Goal: Communication & Community: Answer question/provide support

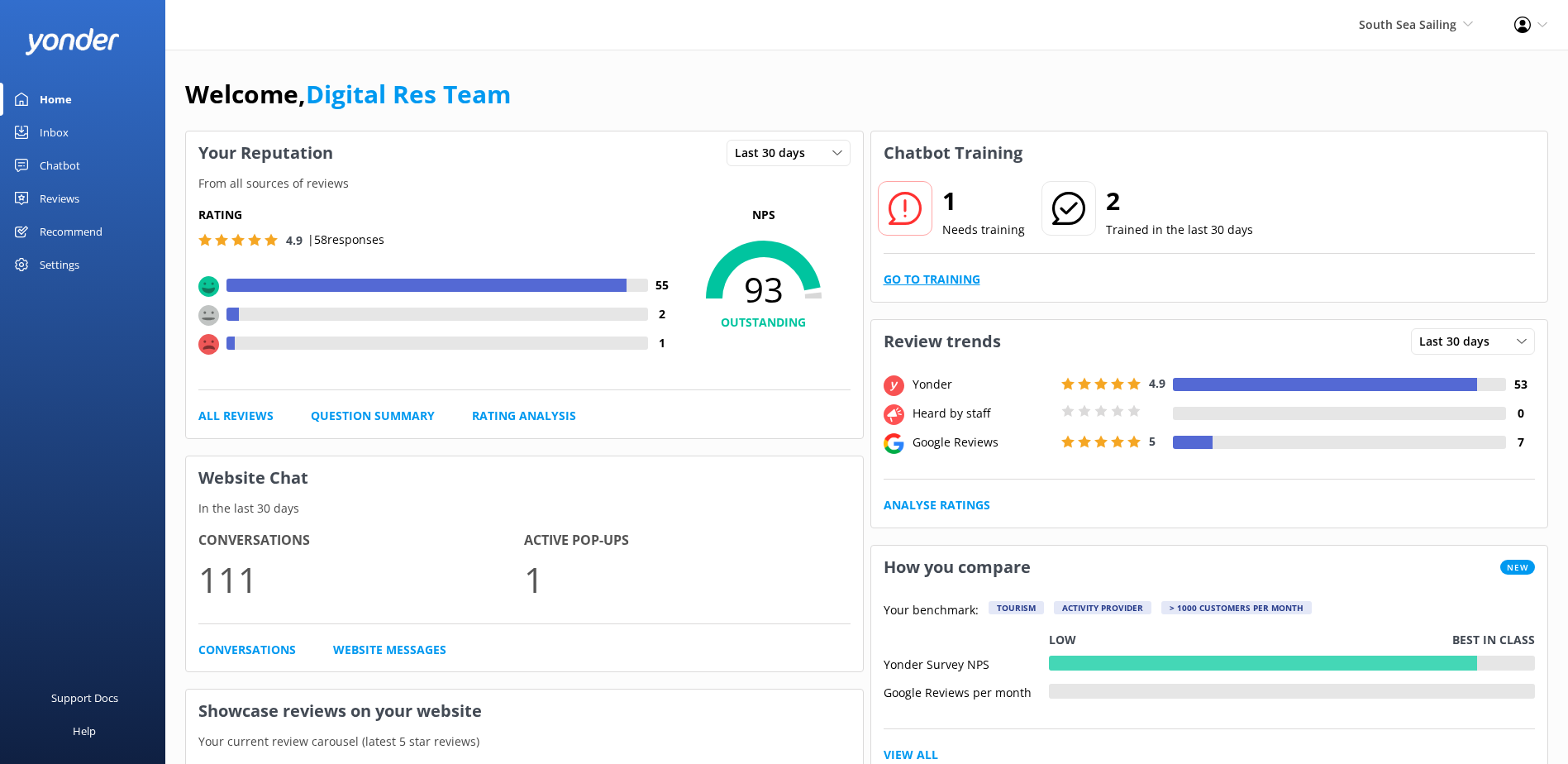
click at [962, 277] on link "Go to Training" at bounding box center [932, 279] width 97 height 18
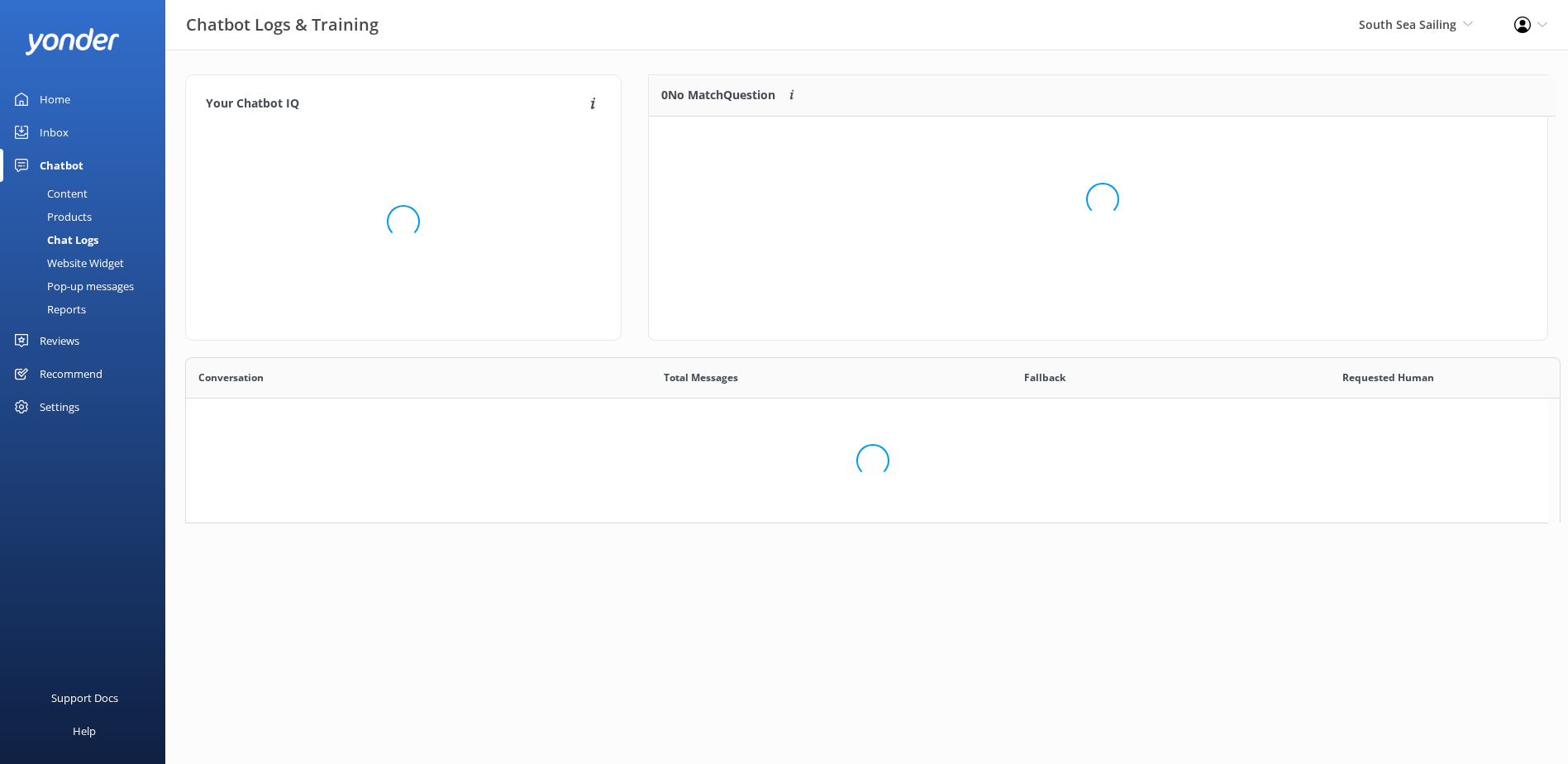
scroll to position [71, 885]
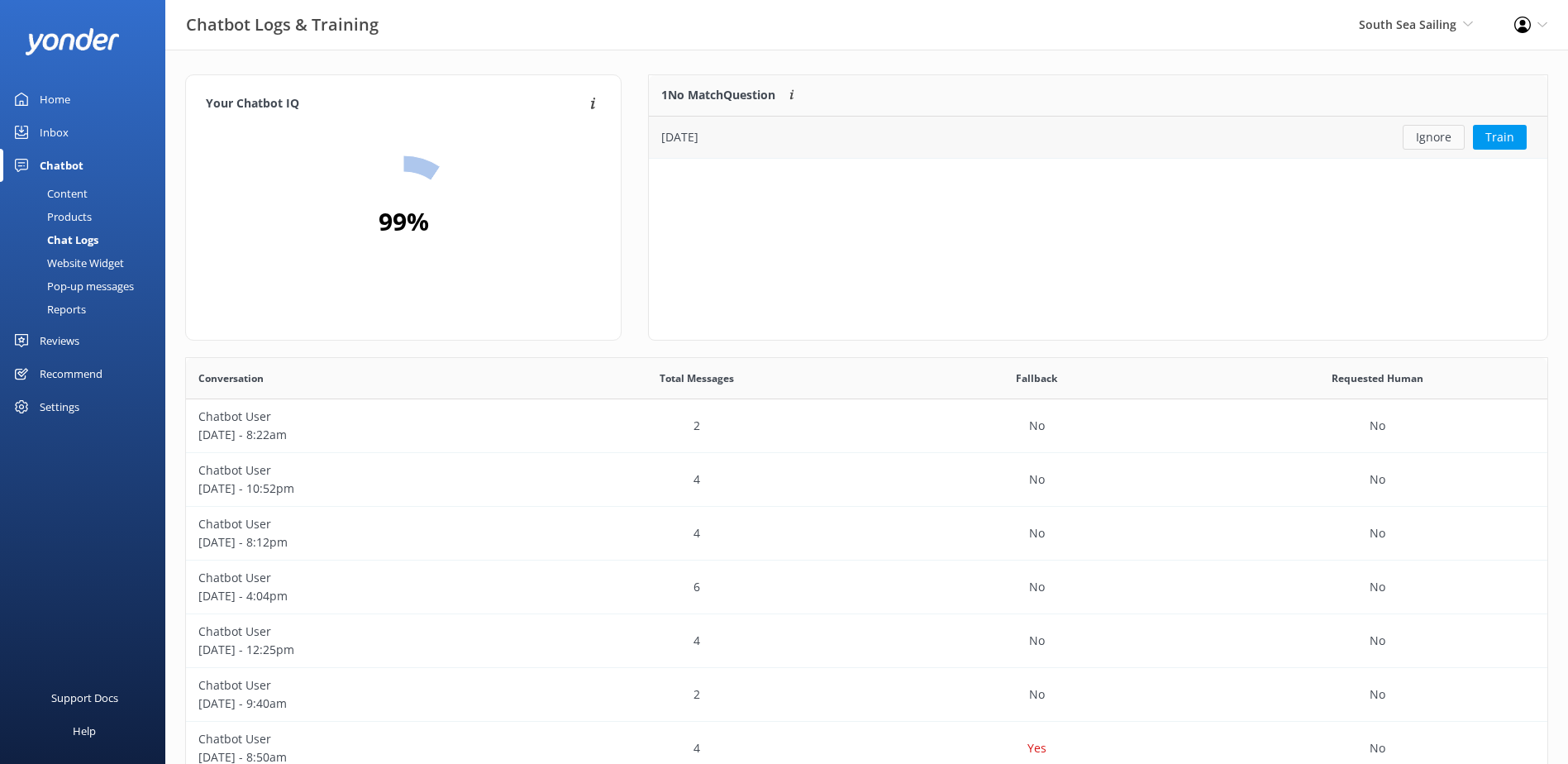
click at [1433, 133] on button "Ignore" at bounding box center [1433, 138] width 62 height 25
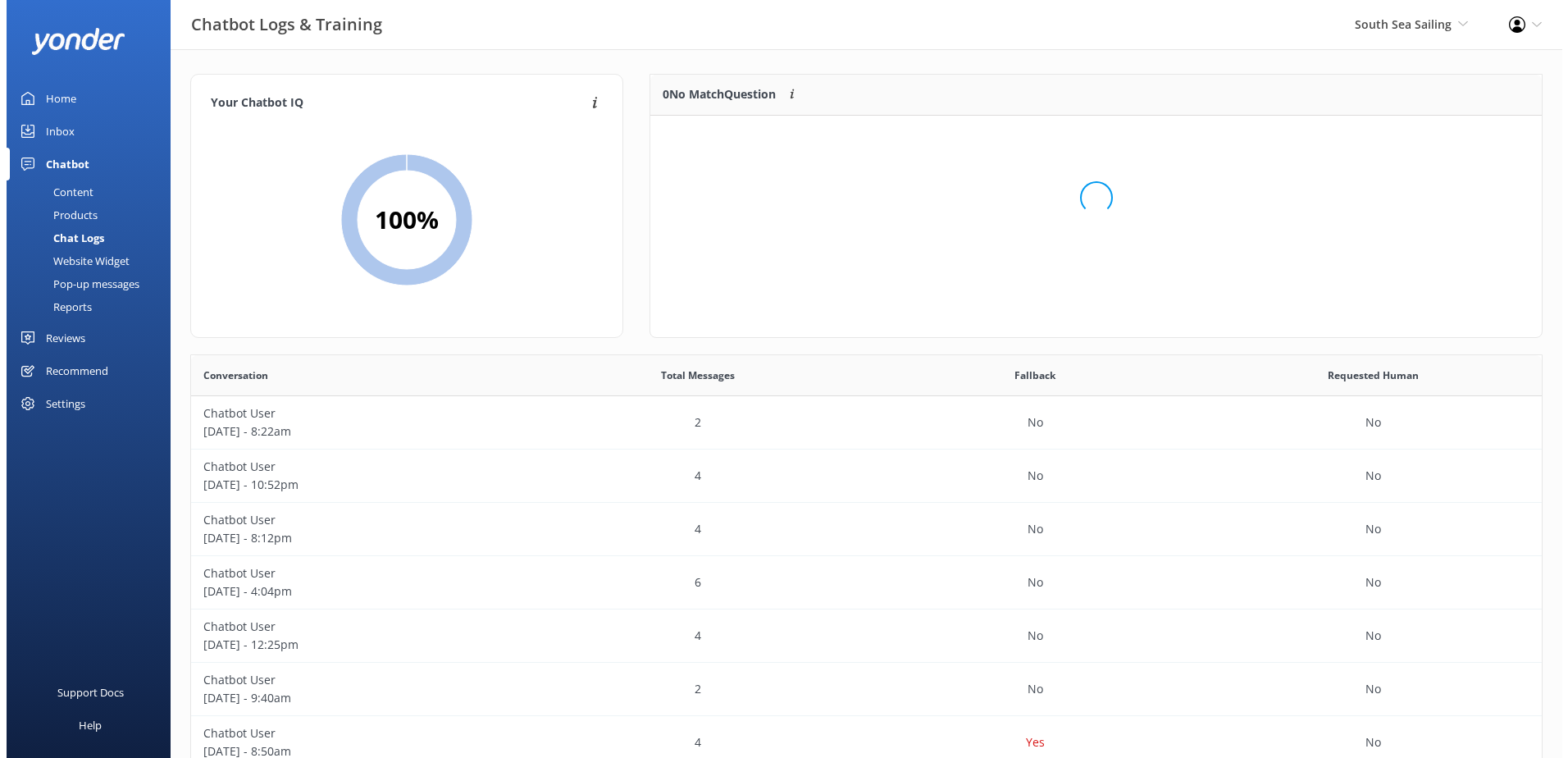
scroll to position [193, 878]
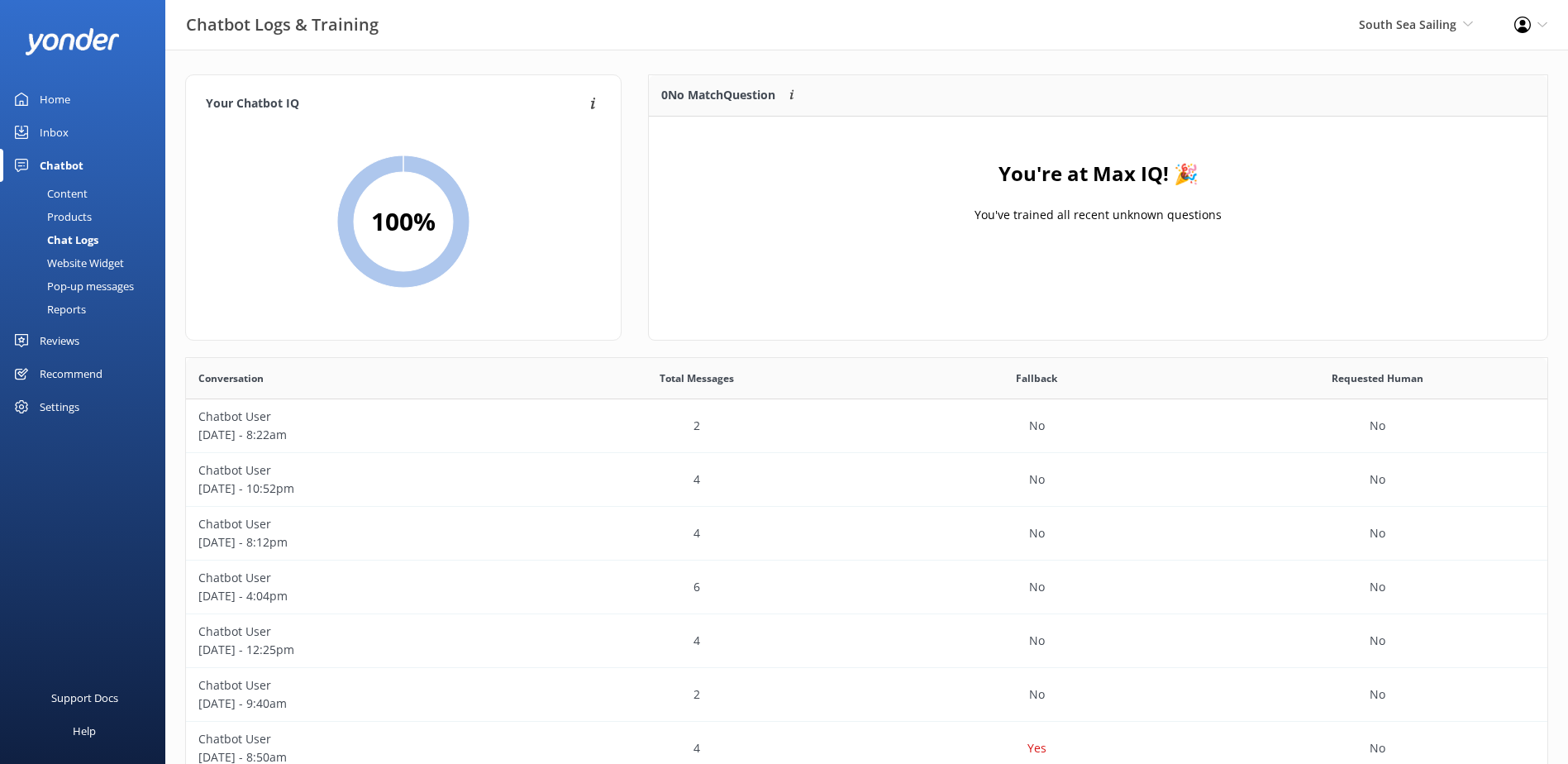
click at [48, 137] on div "Inbox" at bounding box center [54, 132] width 29 height 33
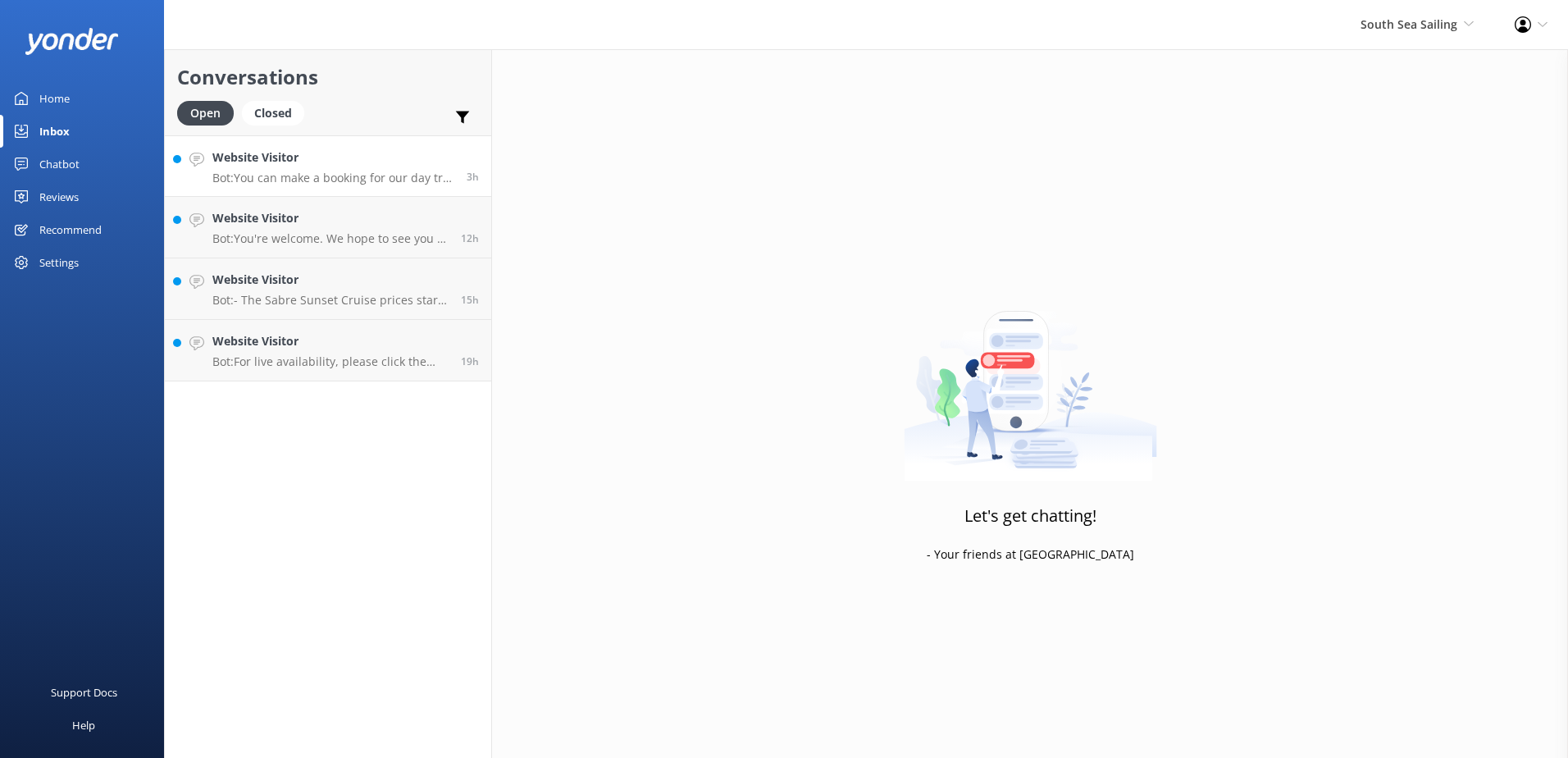
click at [405, 171] on p "Bot: You can make a booking for our day trip or sunset cruise online via our we…" at bounding box center [333, 177] width 242 height 14
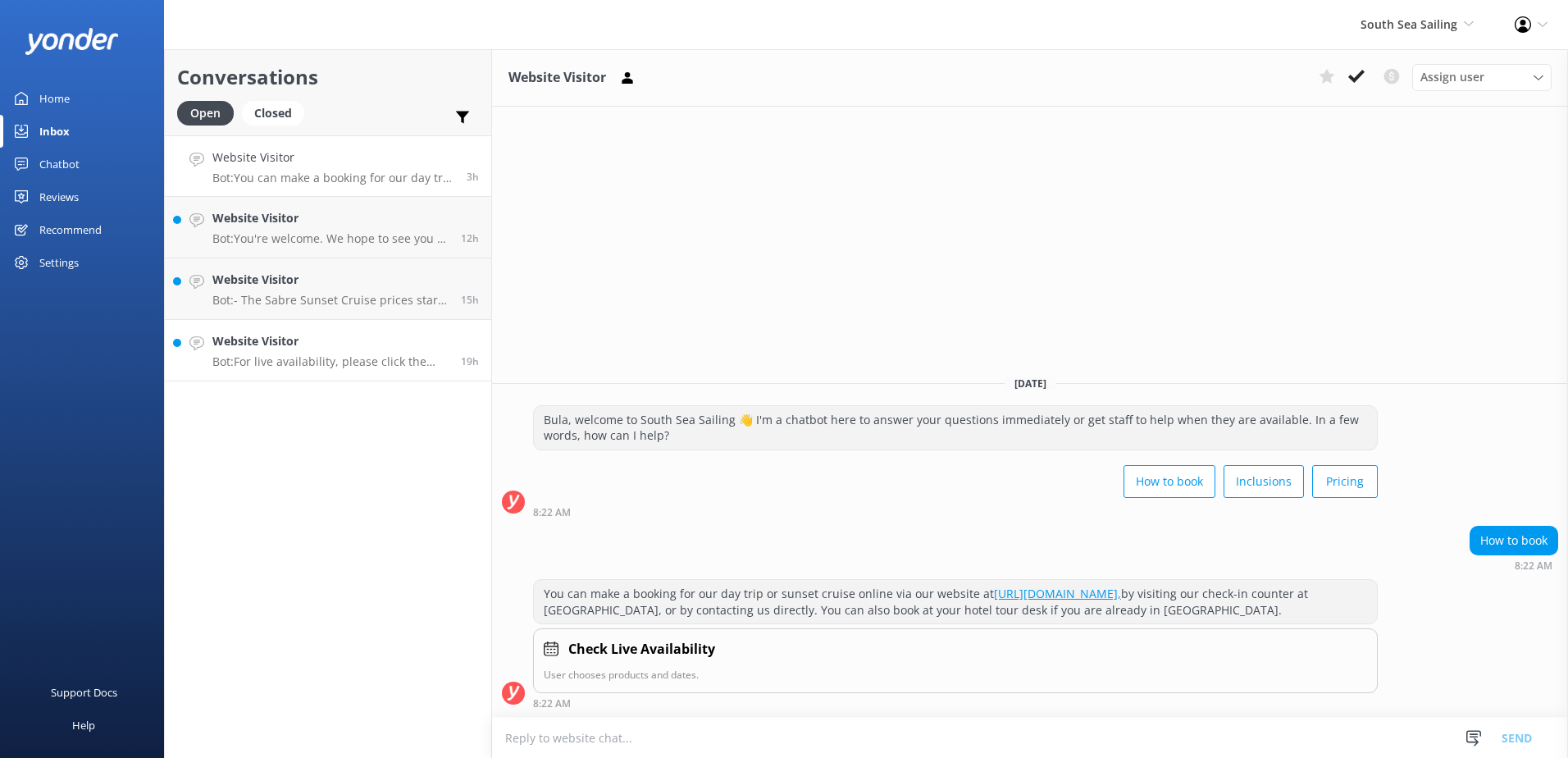
click at [394, 330] on link "Website Visitor Bot: For live availability, please click the link below, choose…" at bounding box center [329, 351] width 327 height 61
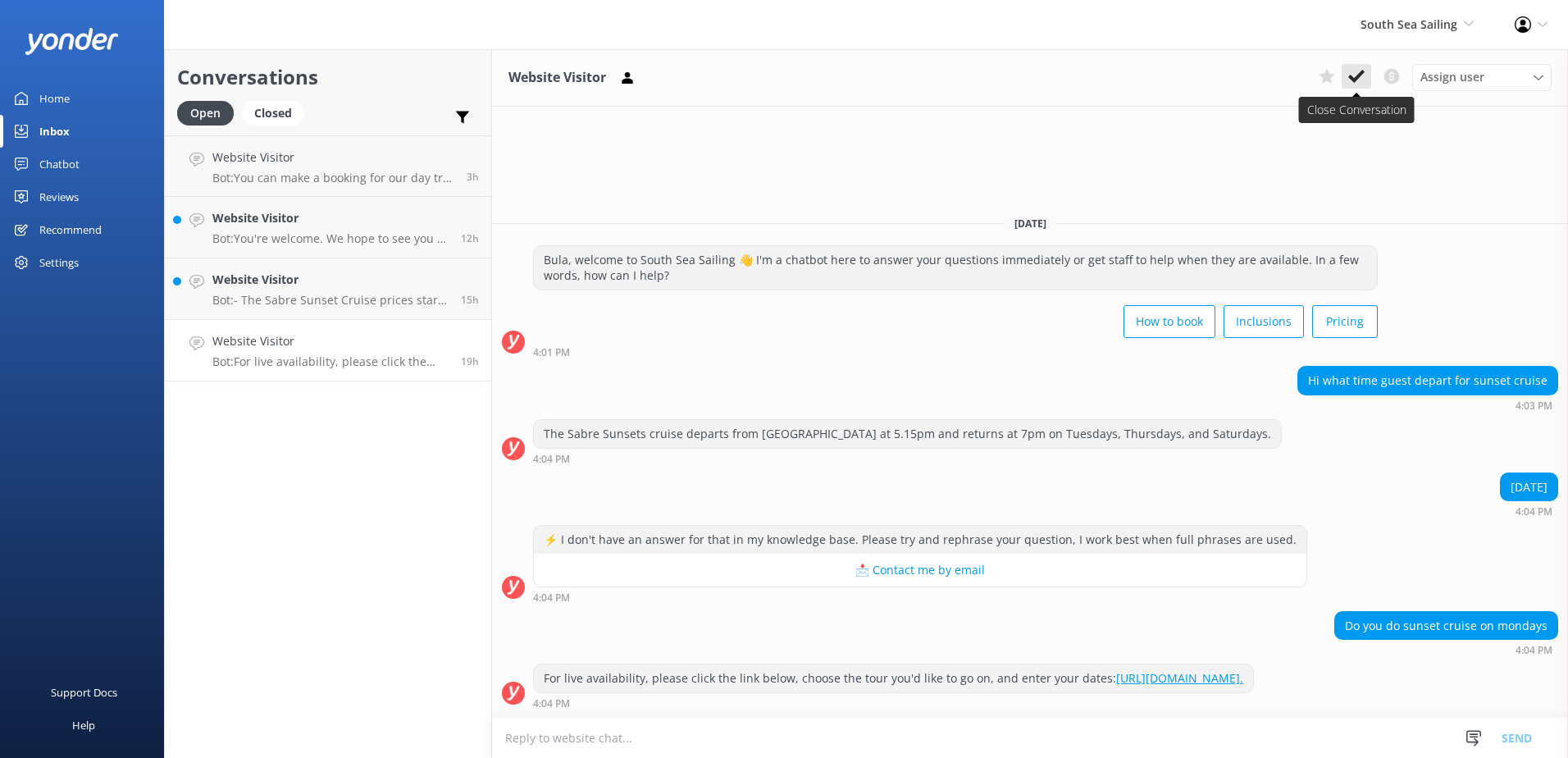
click at [1347, 67] on button at bounding box center [1356, 77] width 30 height 25
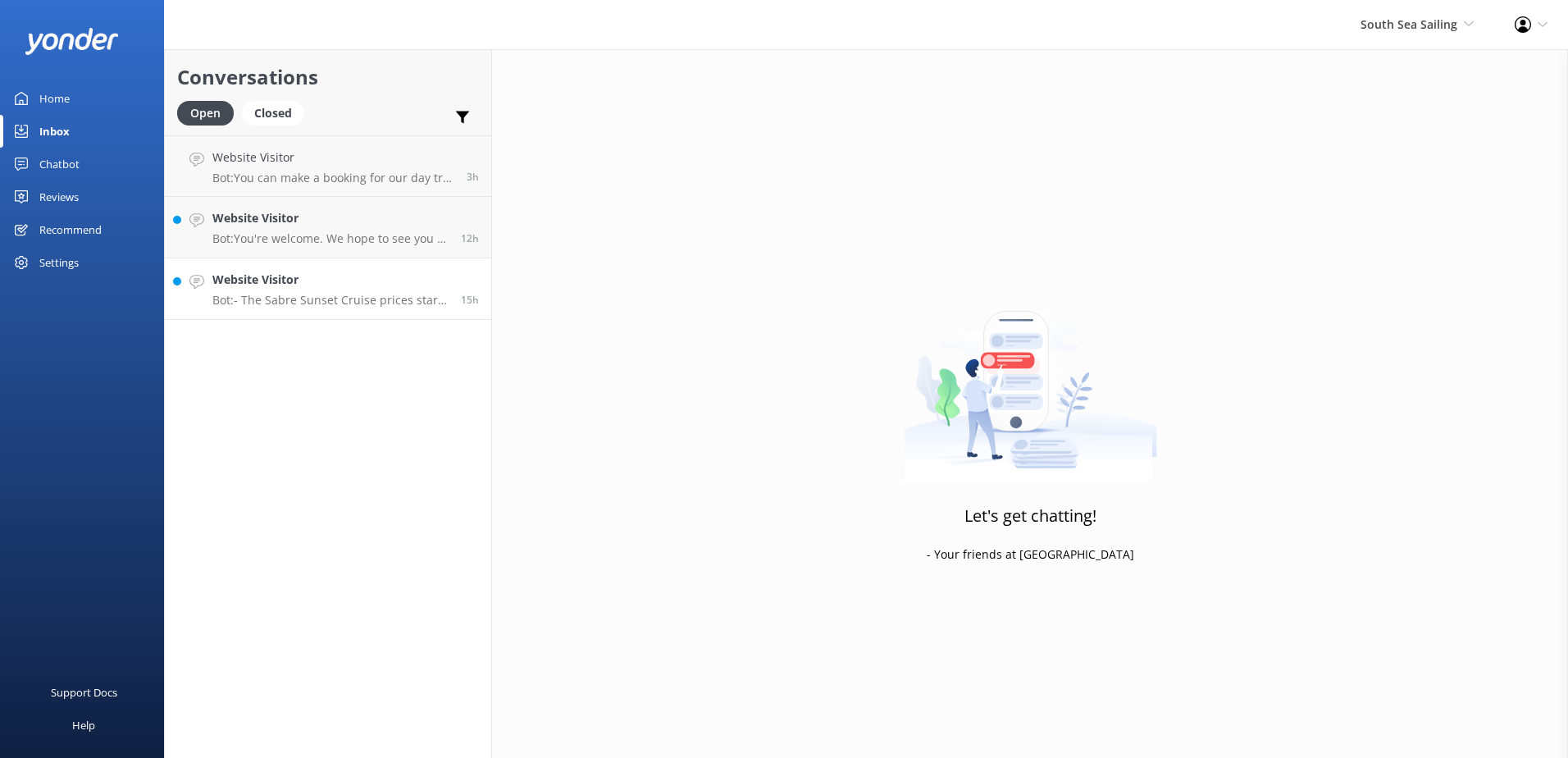
click at [453, 268] on link "Website Visitor Bot: - The Sabre Sunset Cruise prices start from $149 per adult…" at bounding box center [329, 289] width 327 height 61
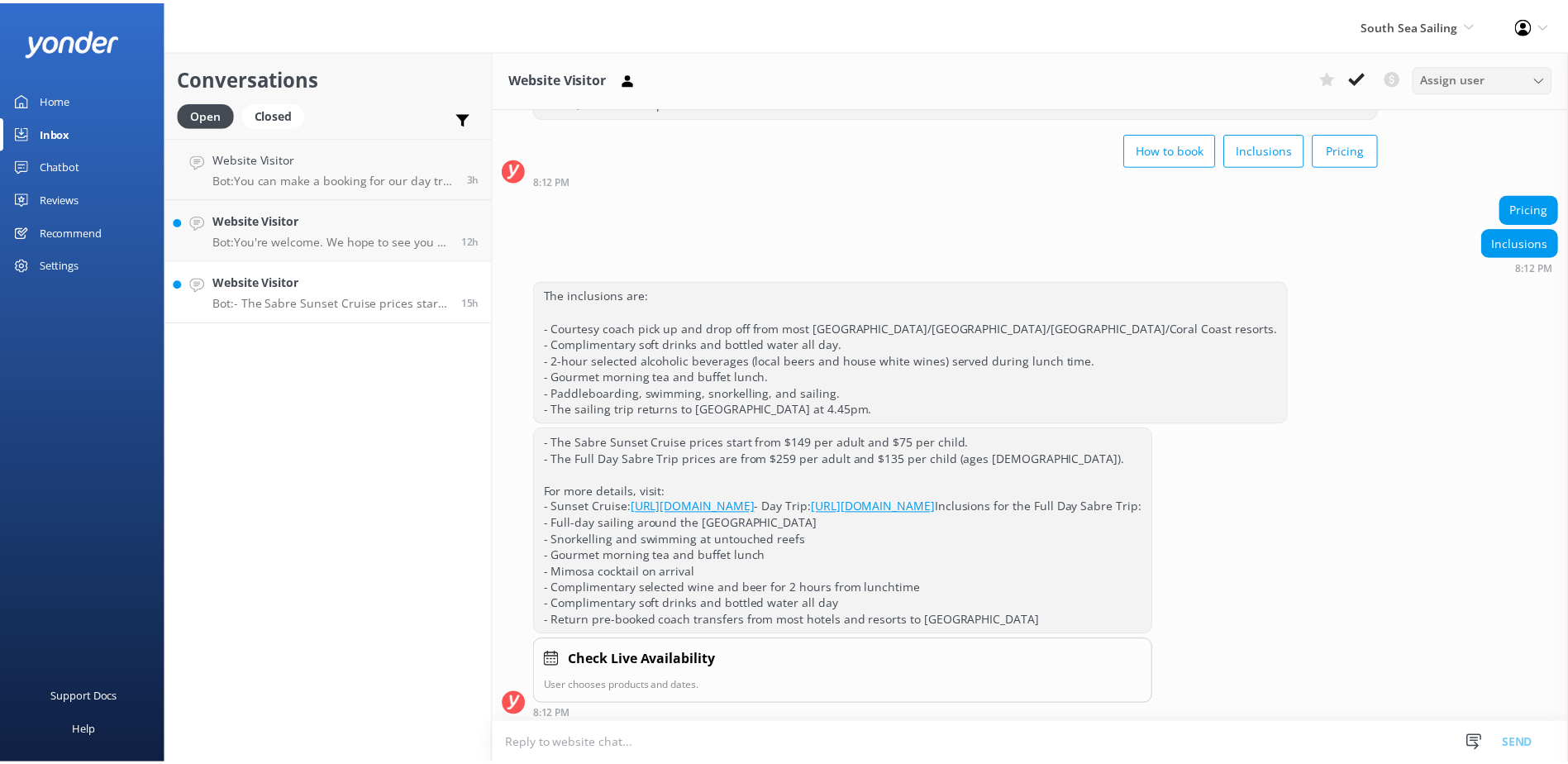
scroll to position [134, 0]
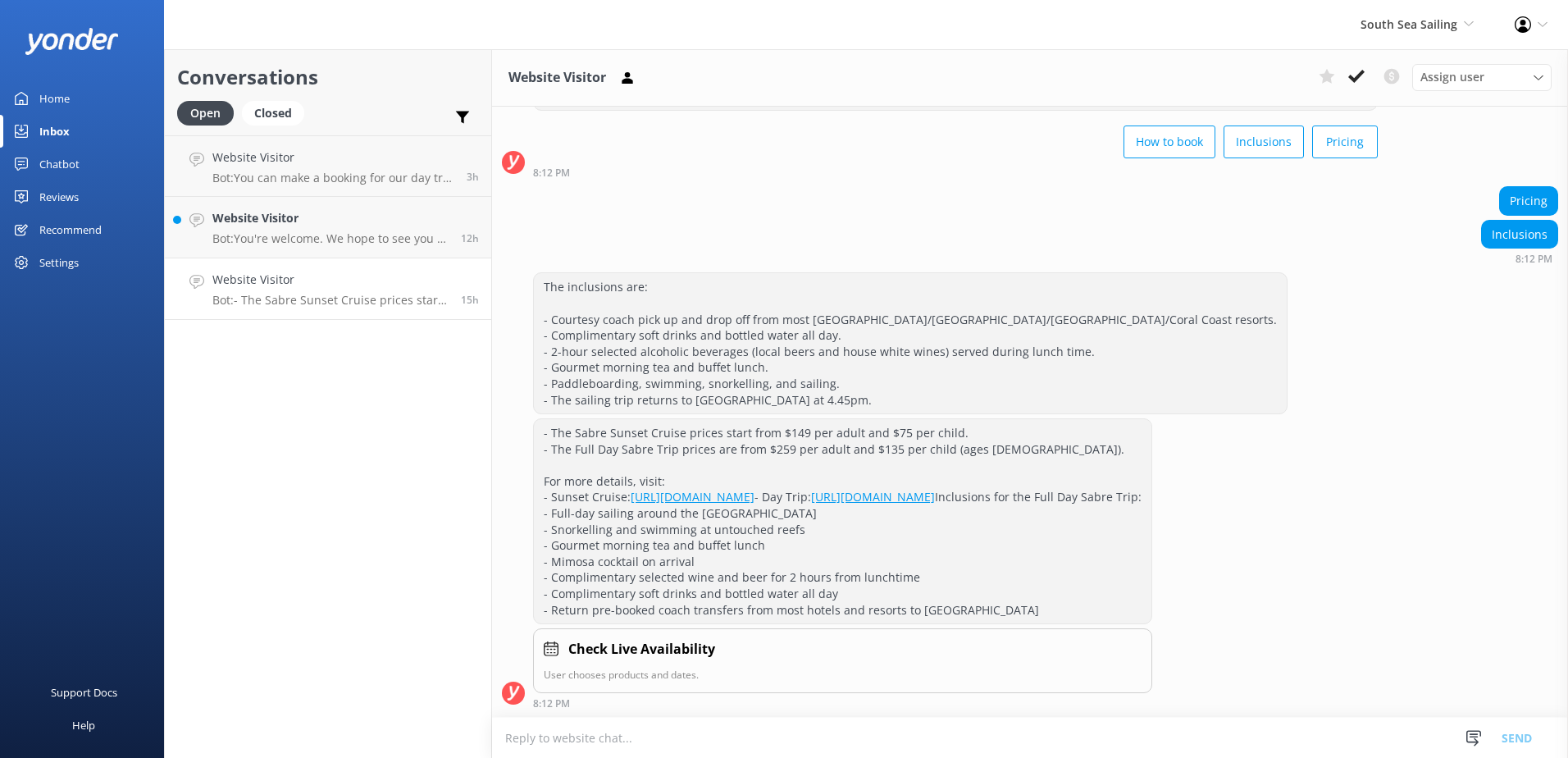
click at [1357, 75] on icon at bounding box center [1356, 76] width 16 height 16
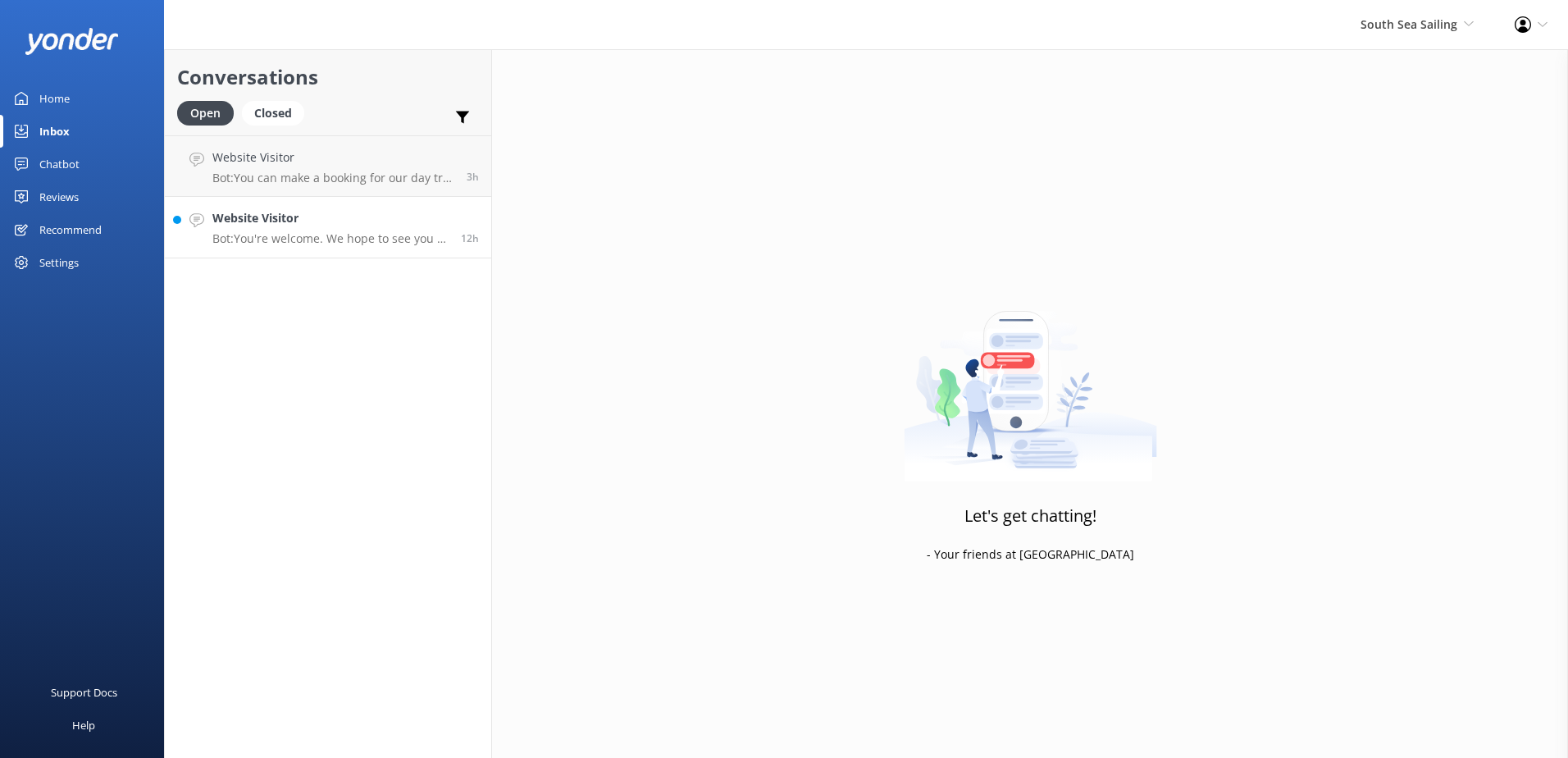
click at [438, 212] on h4 "Website Visitor" at bounding box center [331, 218] width 236 height 18
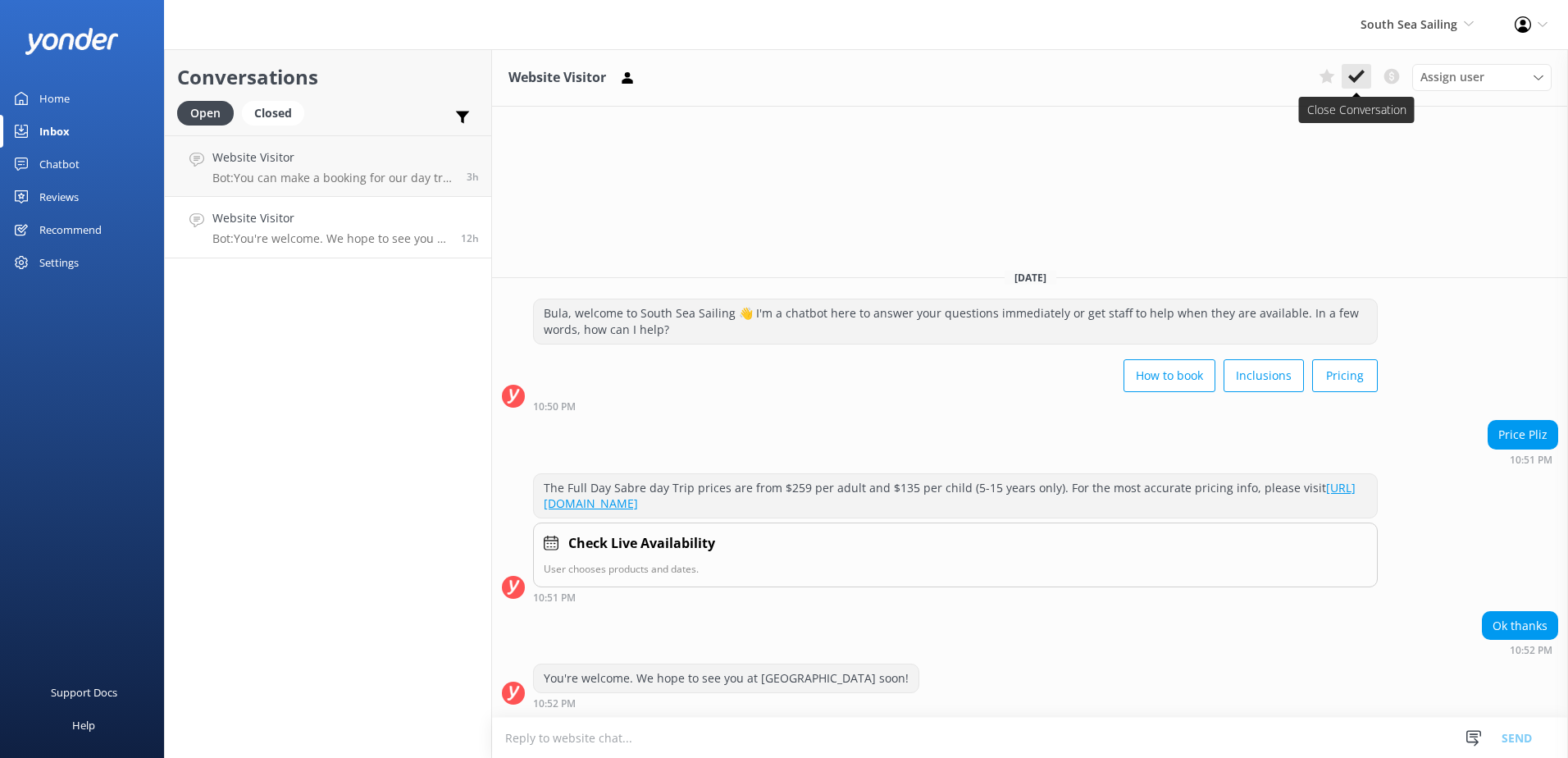
click at [1360, 70] on icon at bounding box center [1356, 76] width 16 height 16
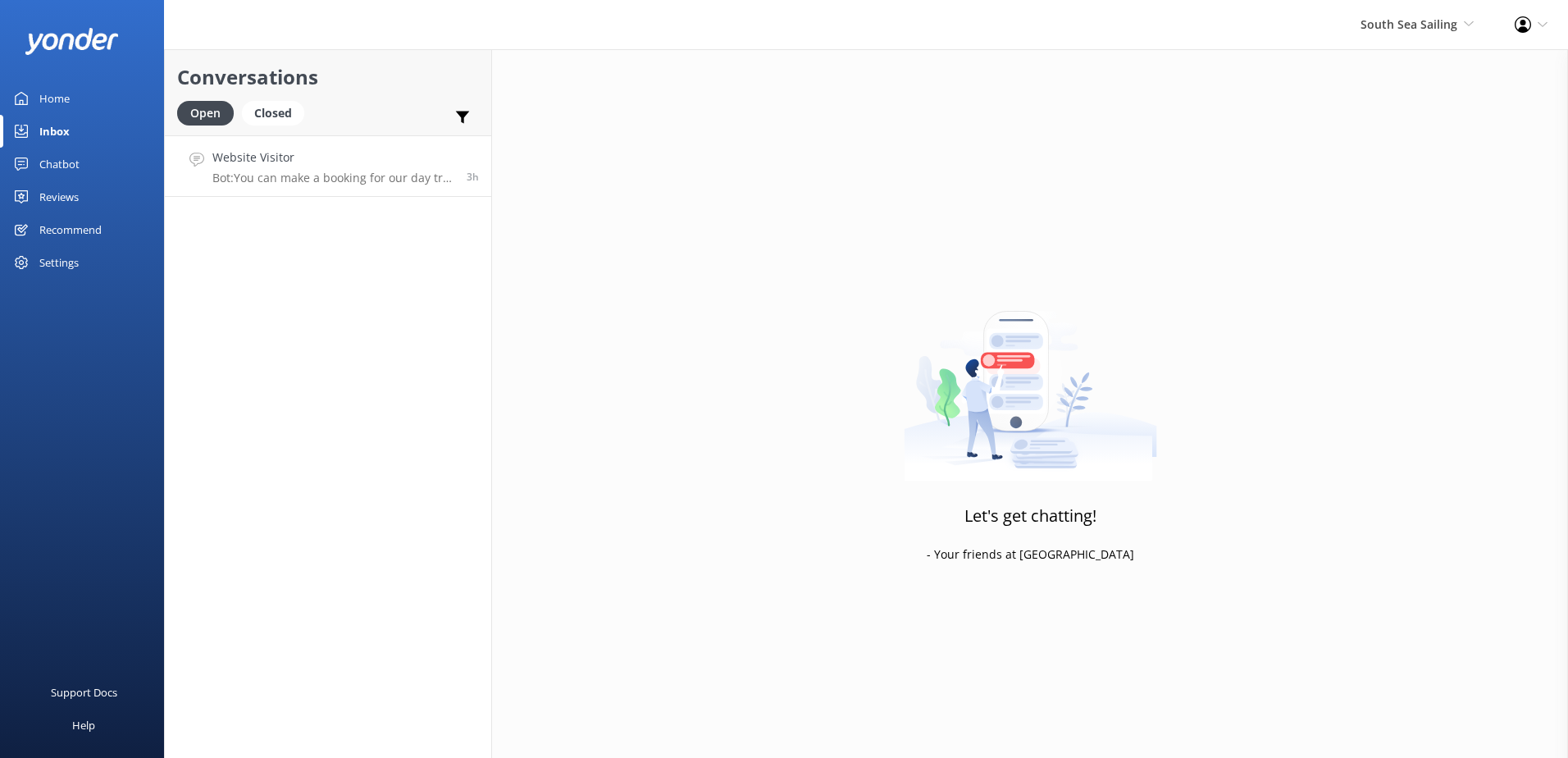
click at [384, 150] on h4 "Website Visitor" at bounding box center [333, 157] width 242 height 18
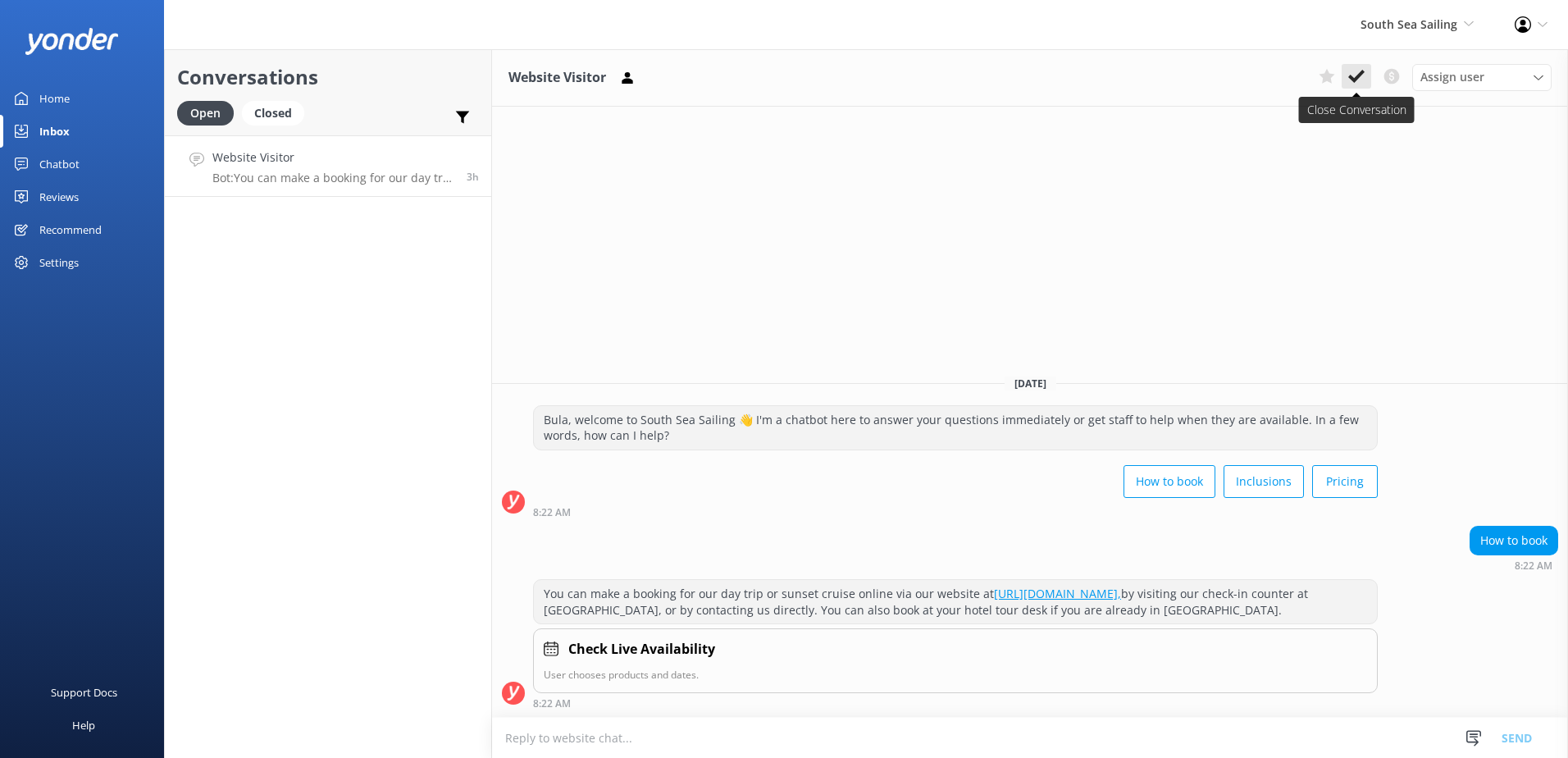
click at [1349, 76] on icon at bounding box center [1356, 76] width 16 height 16
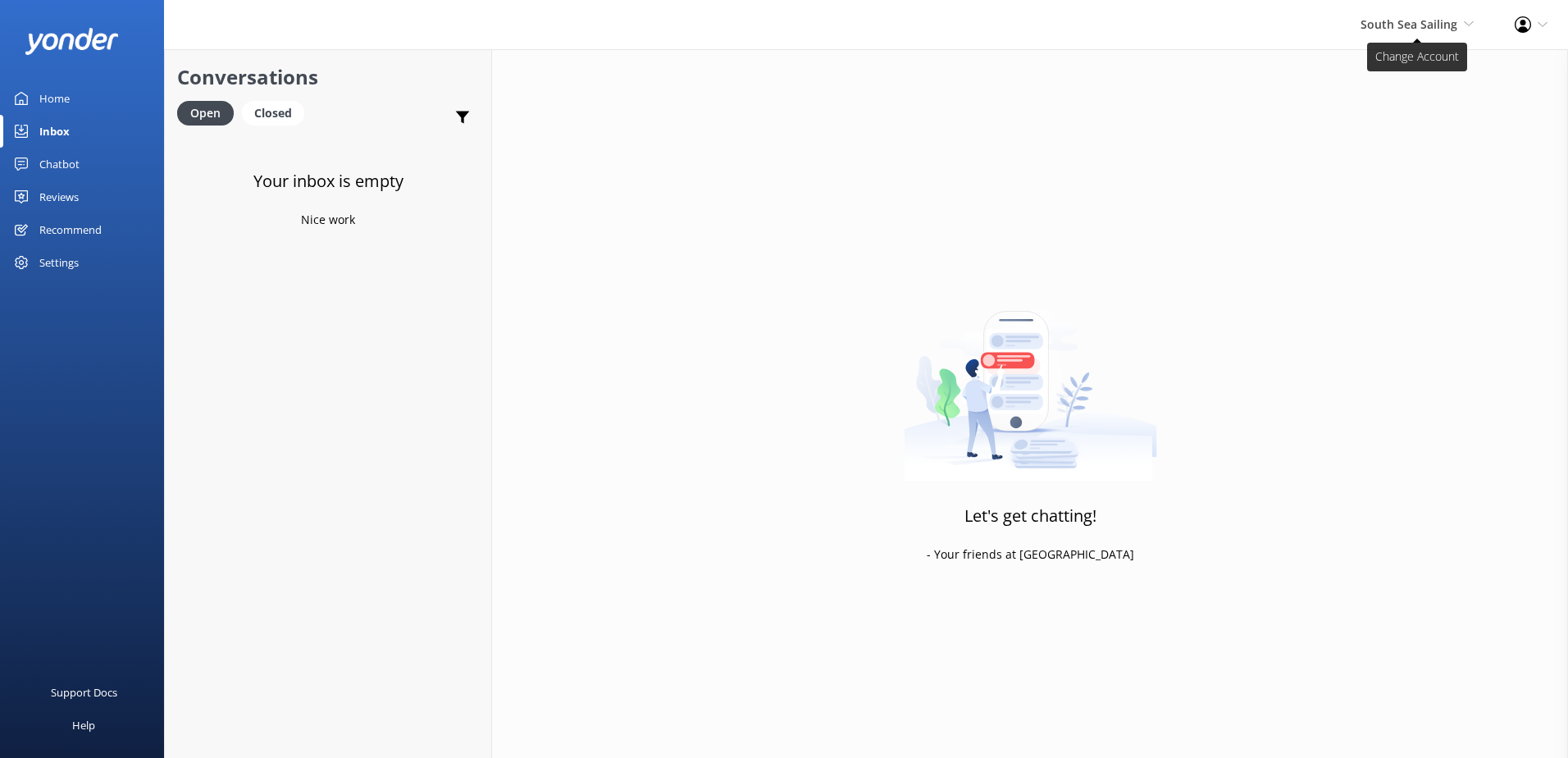
click at [1465, 23] on use at bounding box center [1467, 23] width 9 height 5
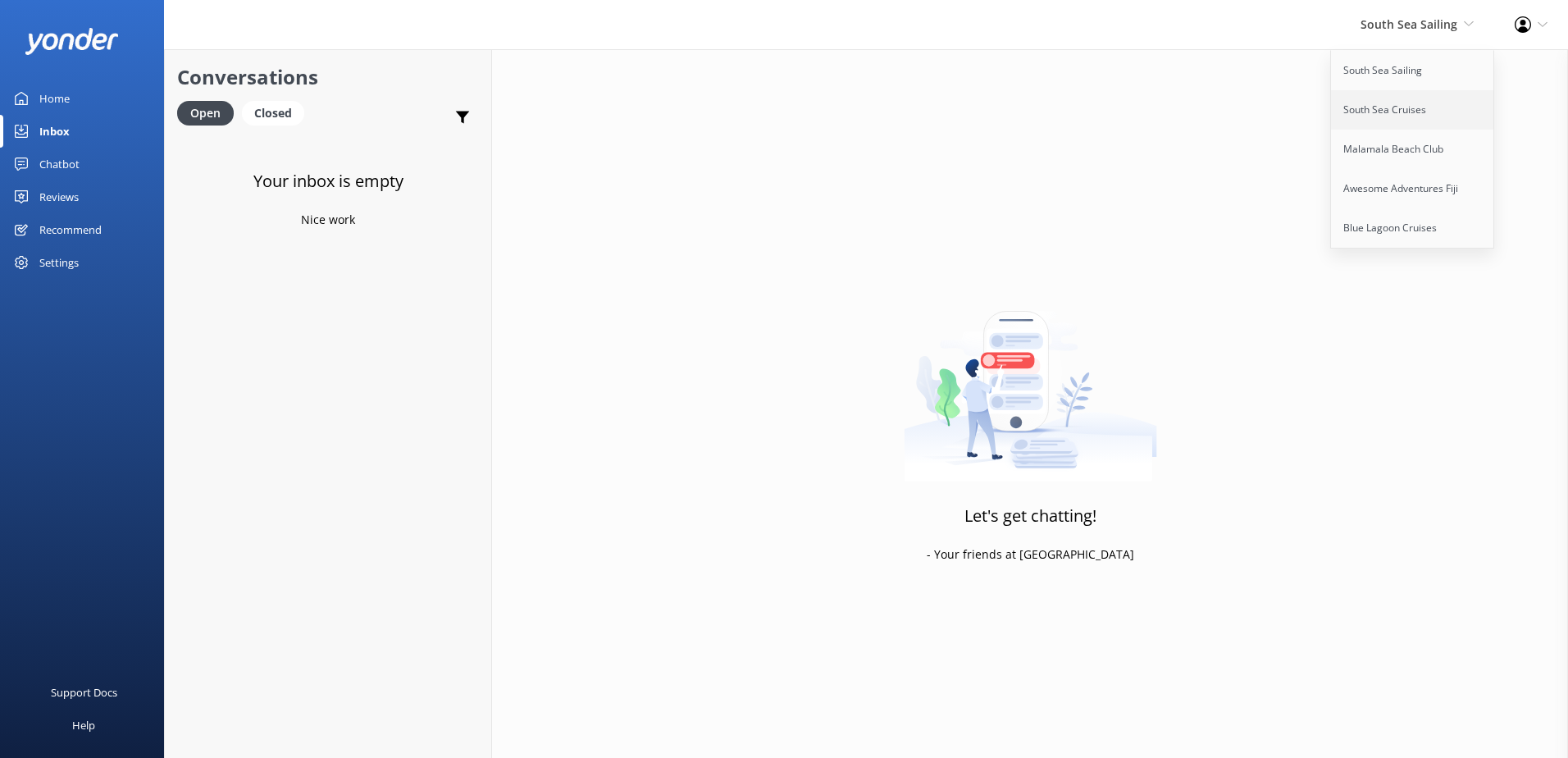
click at [1434, 104] on link "South Sea Cruises" at bounding box center [1412, 110] width 164 height 39
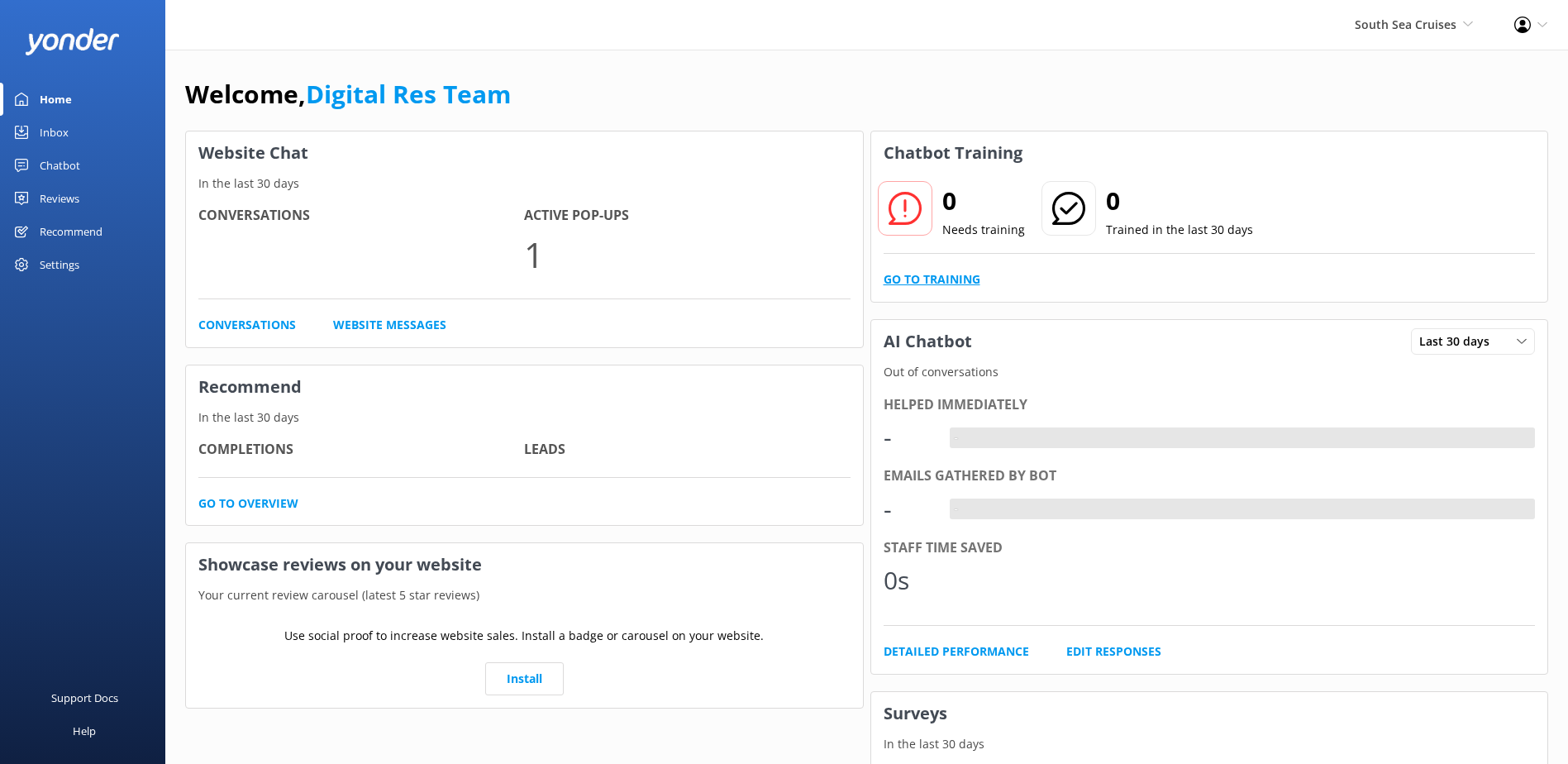
click at [967, 281] on link "Go to Training" at bounding box center [932, 279] width 97 height 18
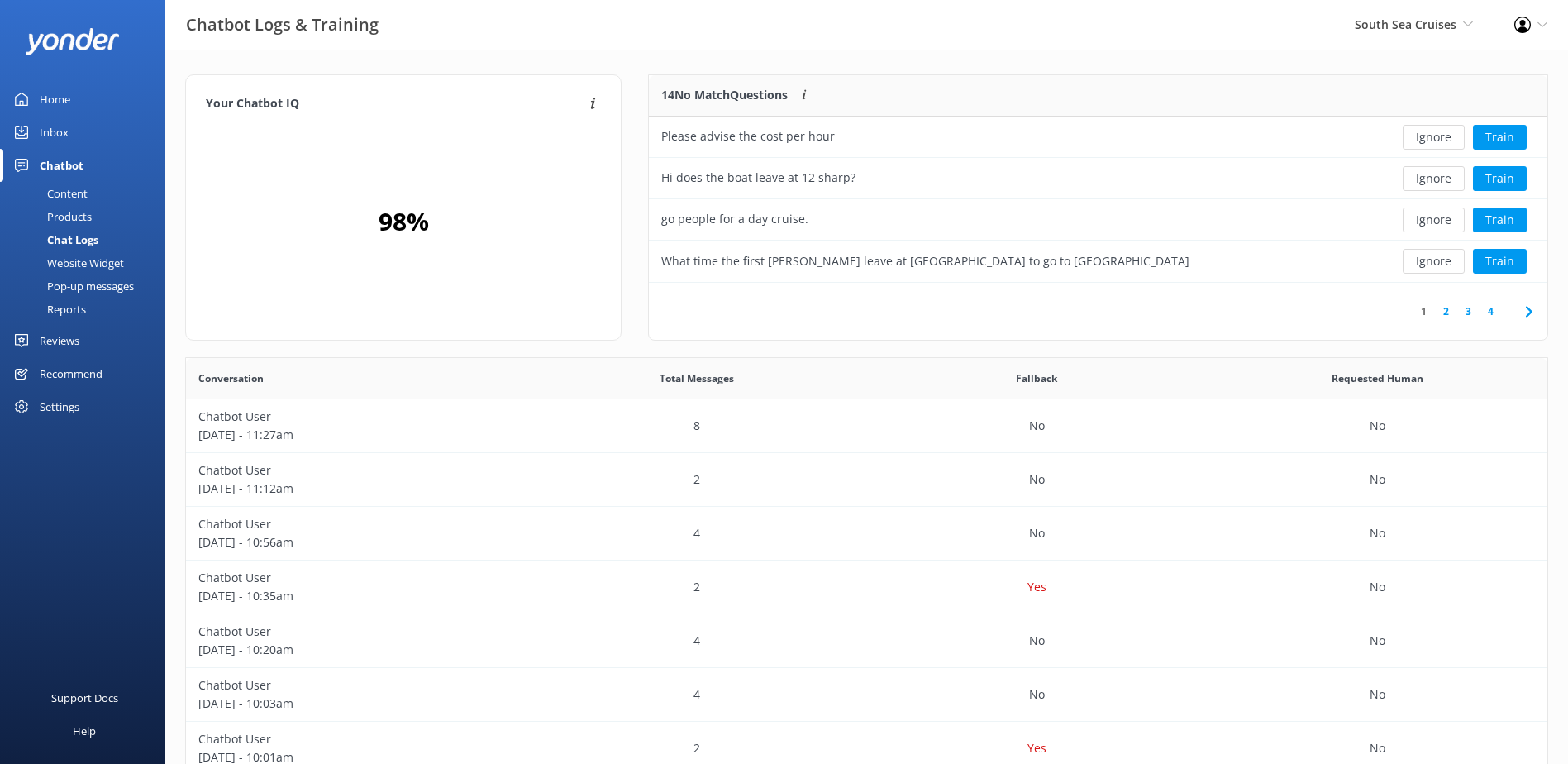
scroll to position [195, 885]
click at [1439, 132] on button "Ignore" at bounding box center [1433, 138] width 62 height 25
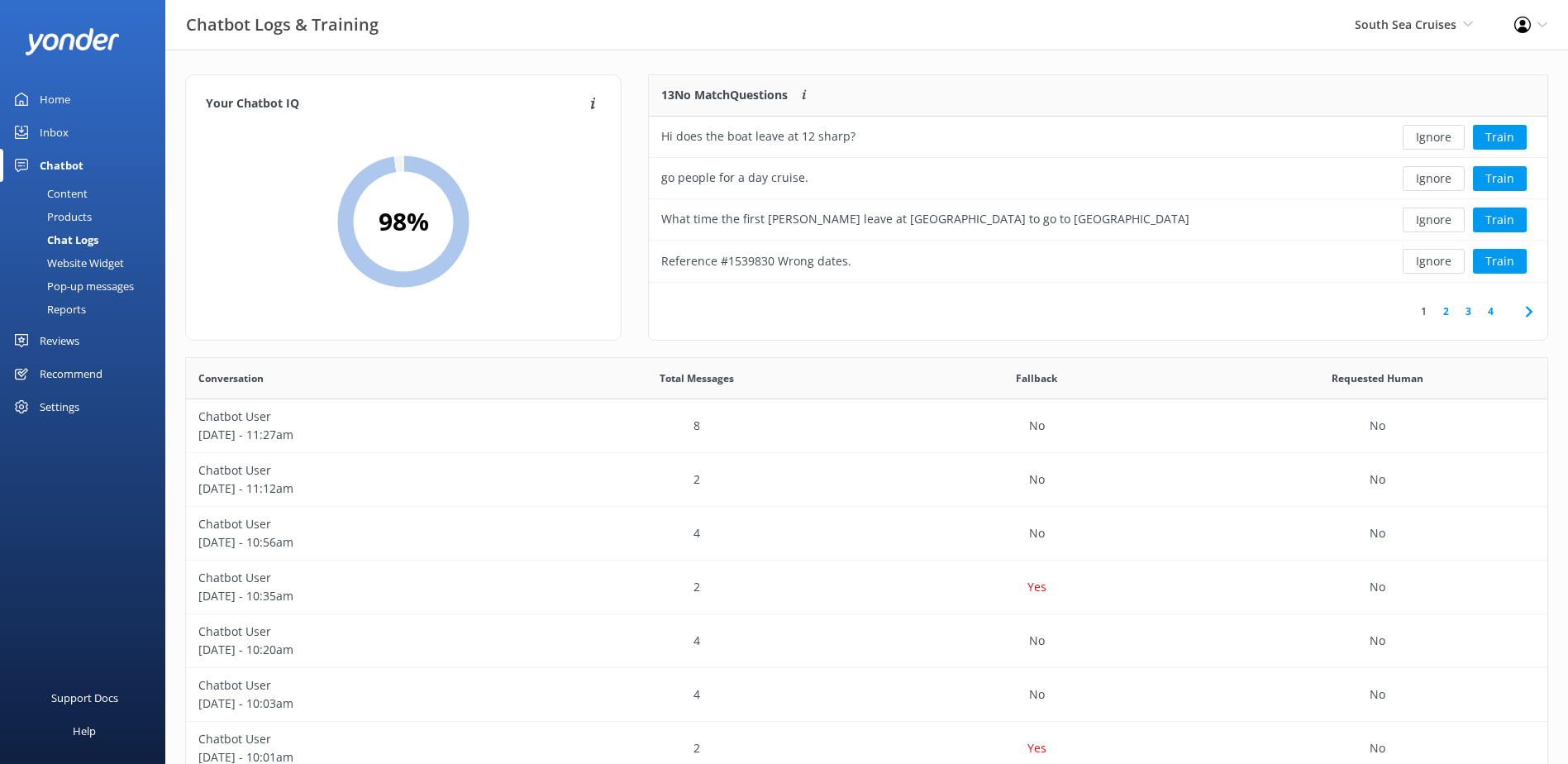
click at [1431, 140] on button "Ignore" at bounding box center [1433, 138] width 62 height 25
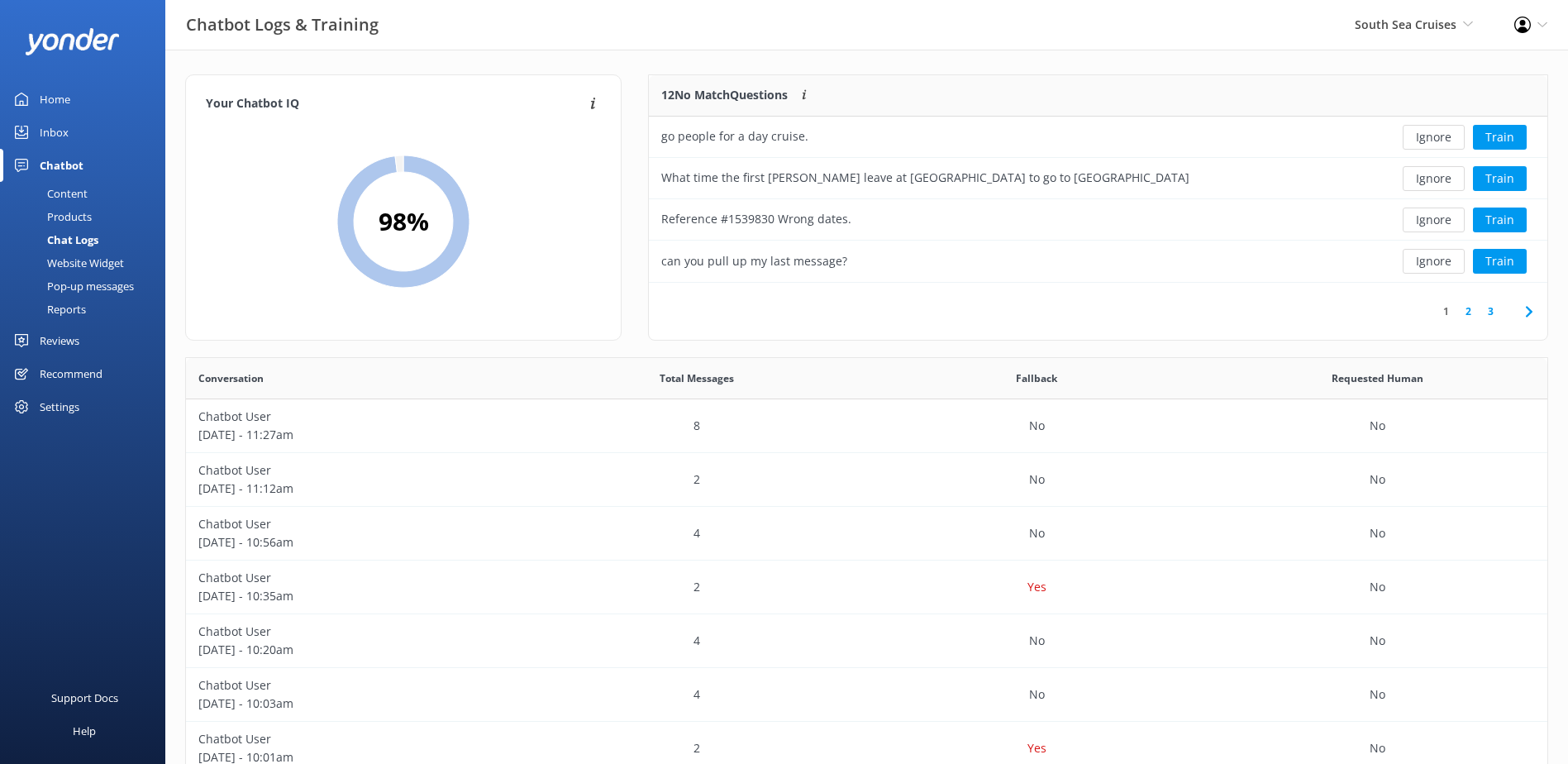
click at [1431, 140] on button "Ignore" at bounding box center [1433, 138] width 62 height 25
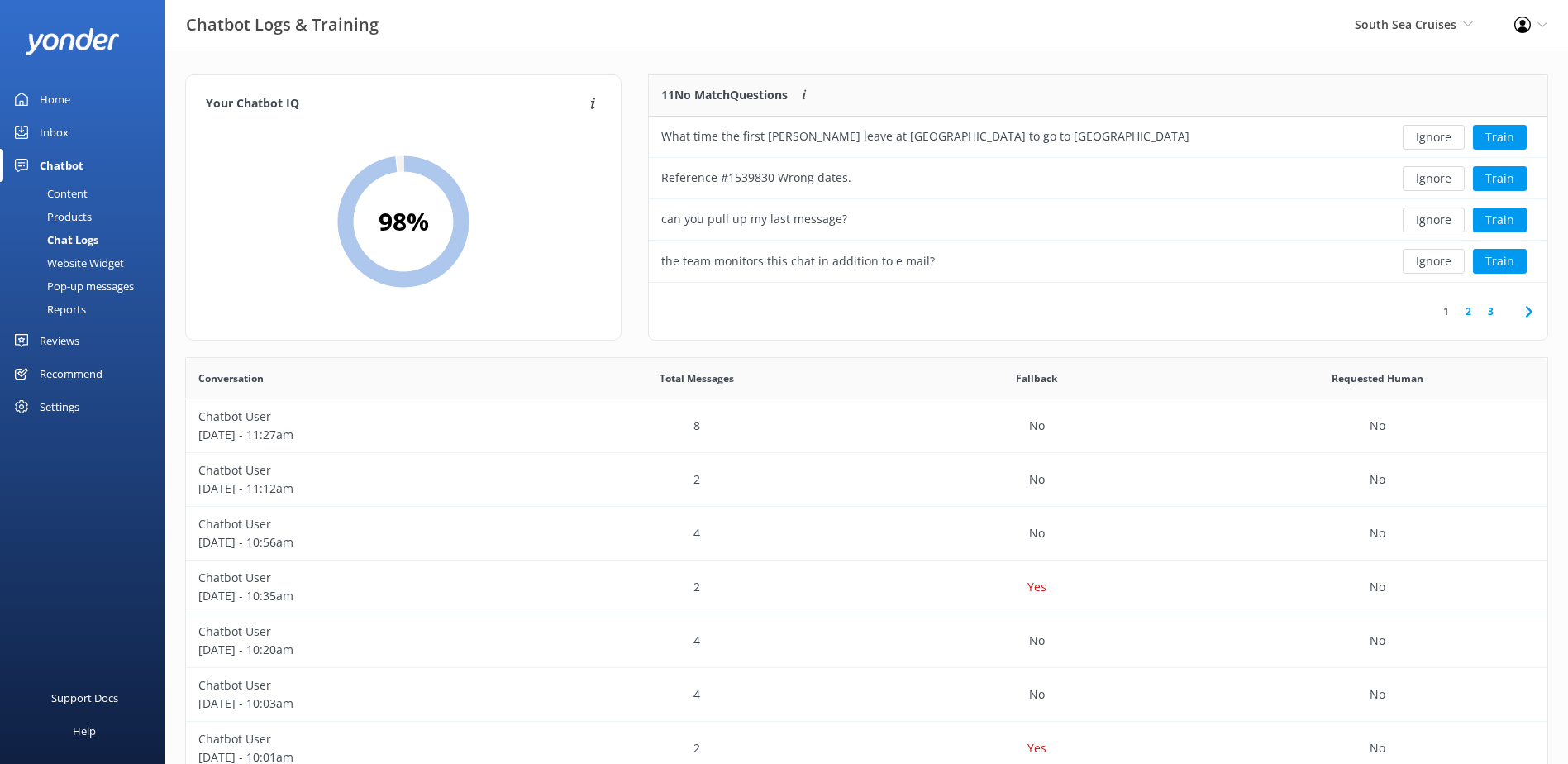
click at [1431, 140] on button "Ignore" at bounding box center [1433, 138] width 62 height 25
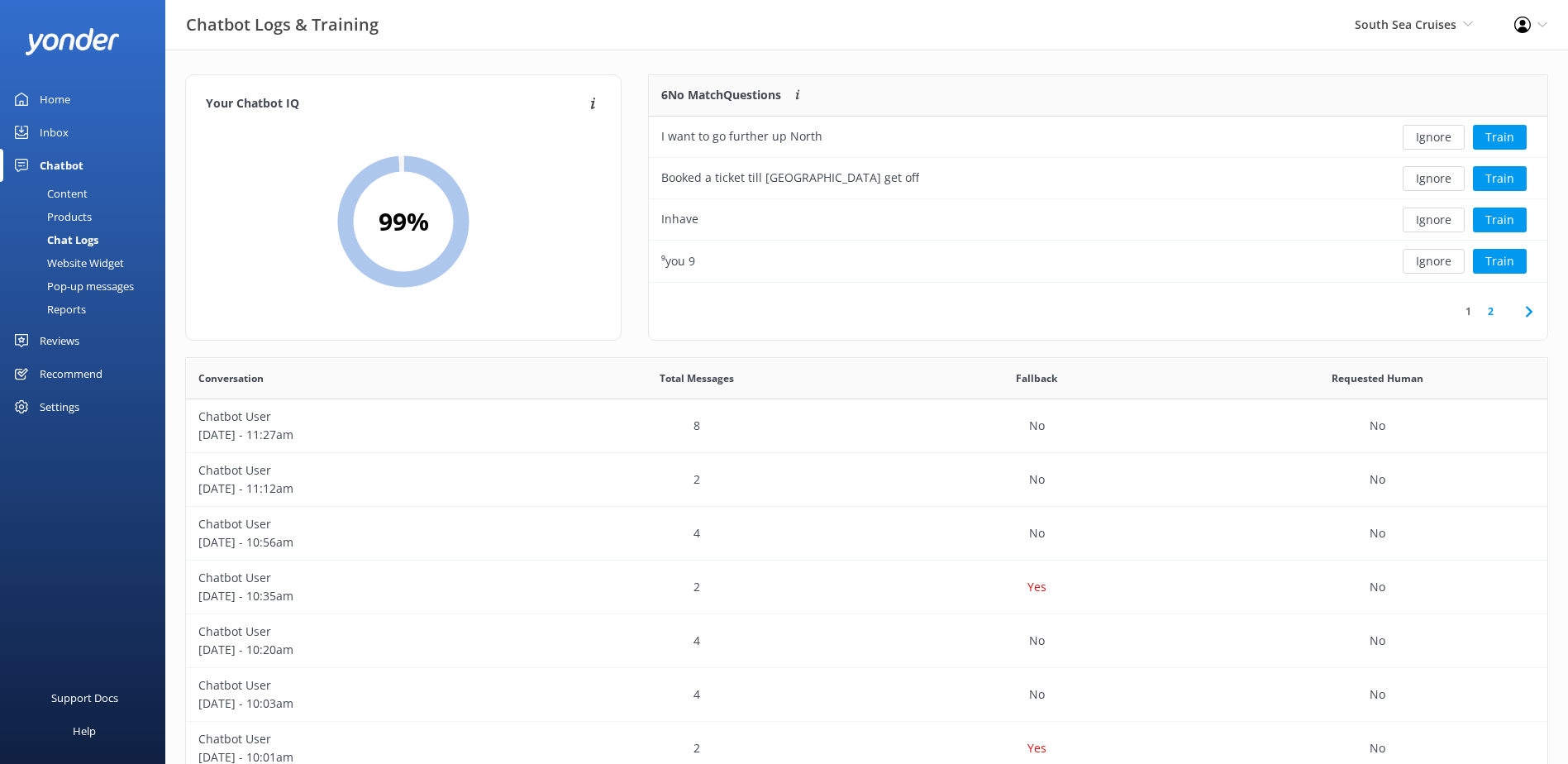
click at [1431, 140] on button "Ignore" at bounding box center [1433, 138] width 62 height 25
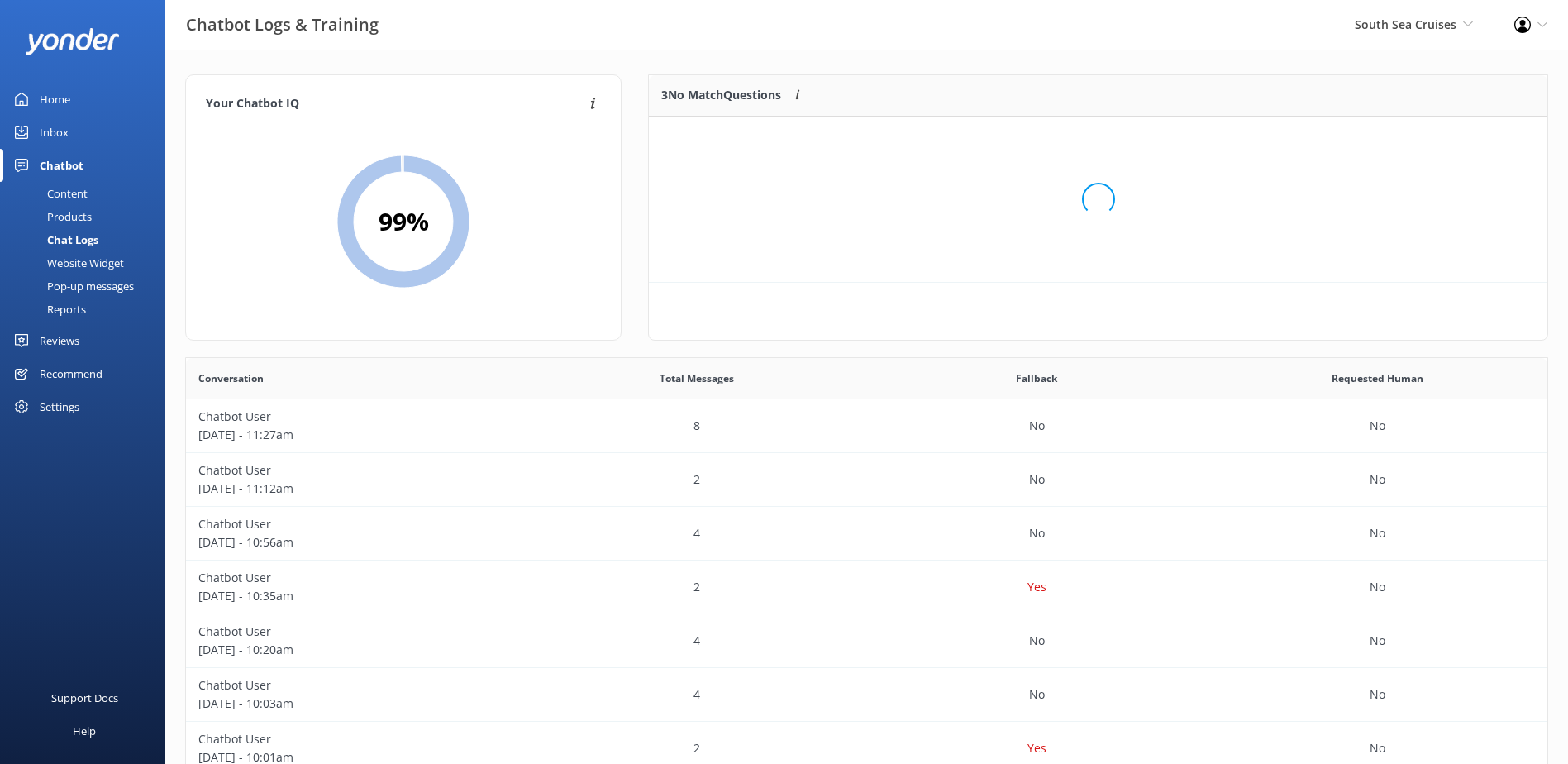
scroll to position [154, 885]
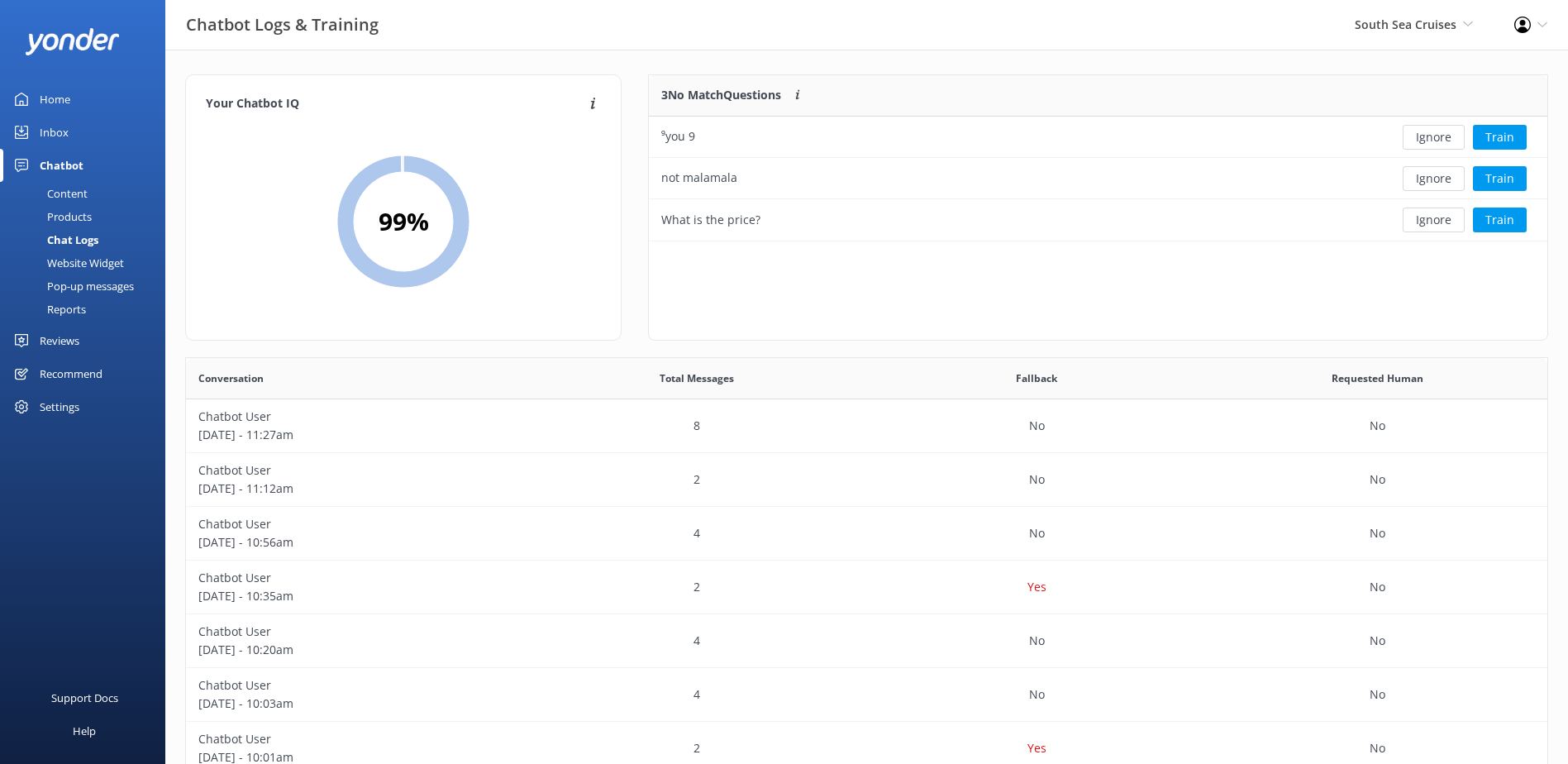
click at [1431, 140] on button "Ignore" at bounding box center [1433, 138] width 62 height 25
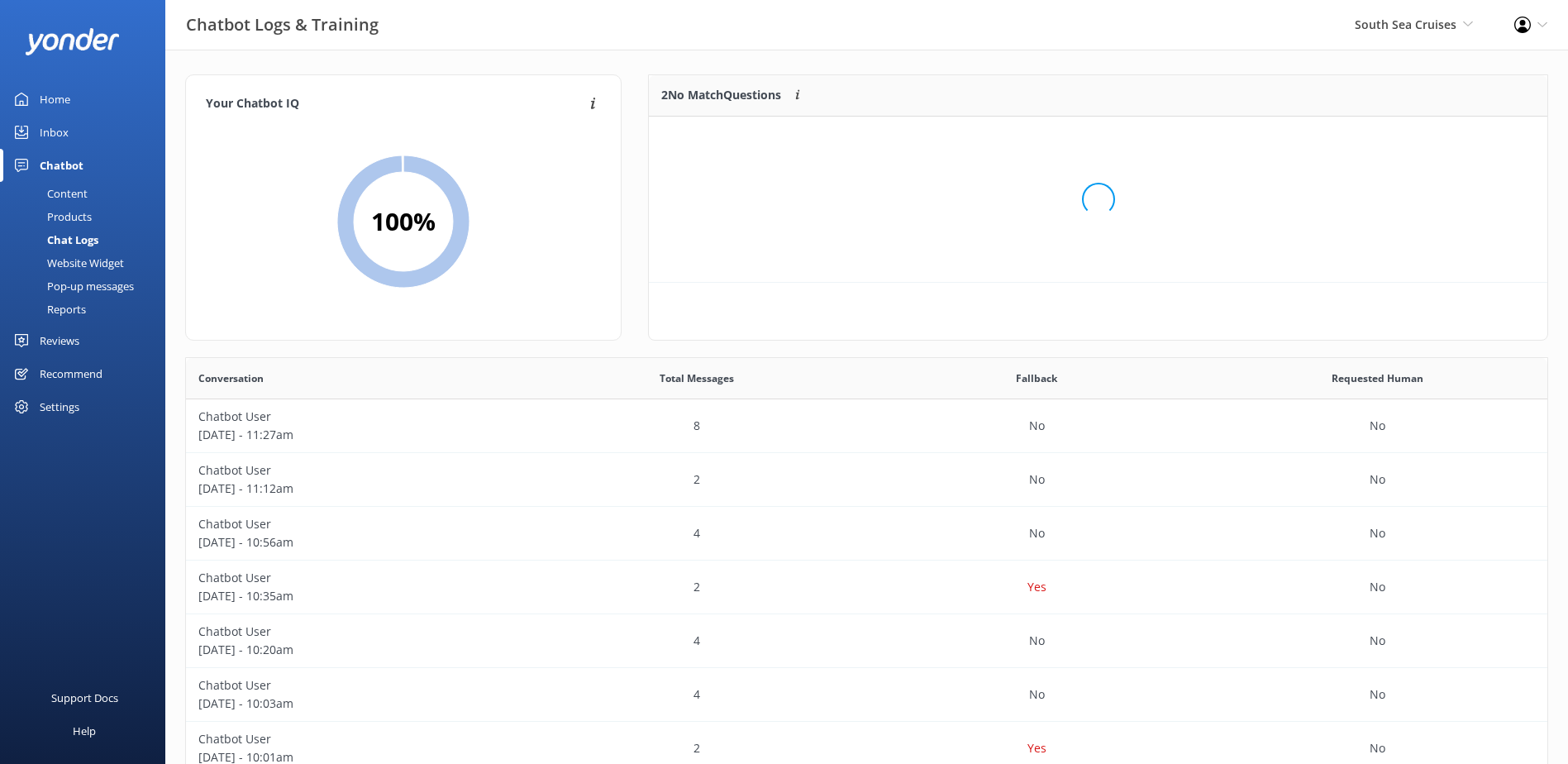
scroll to position [112, 885]
click at [1431, 140] on button "Ignore" at bounding box center [1433, 138] width 62 height 25
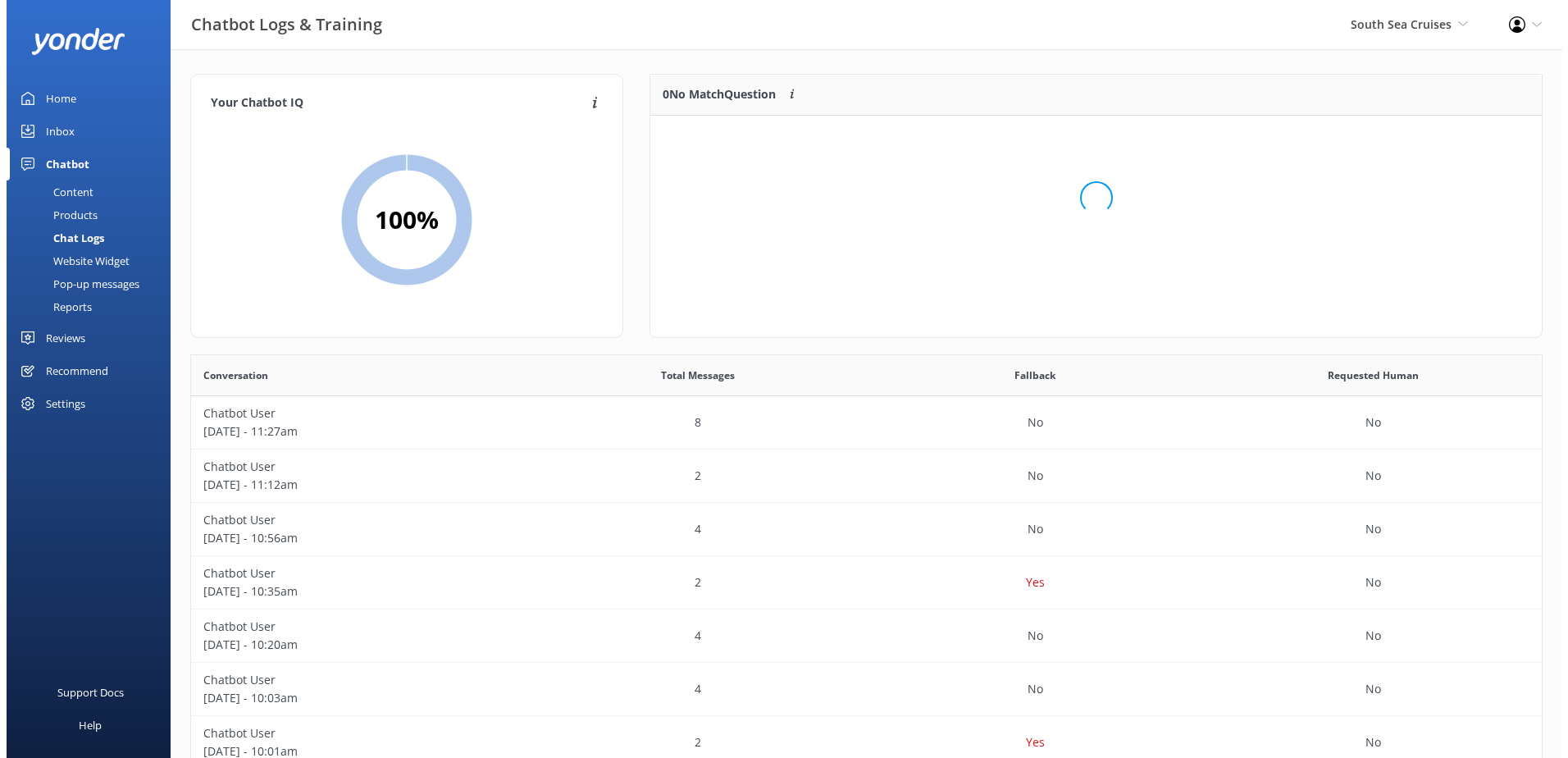
scroll to position [193, 878]
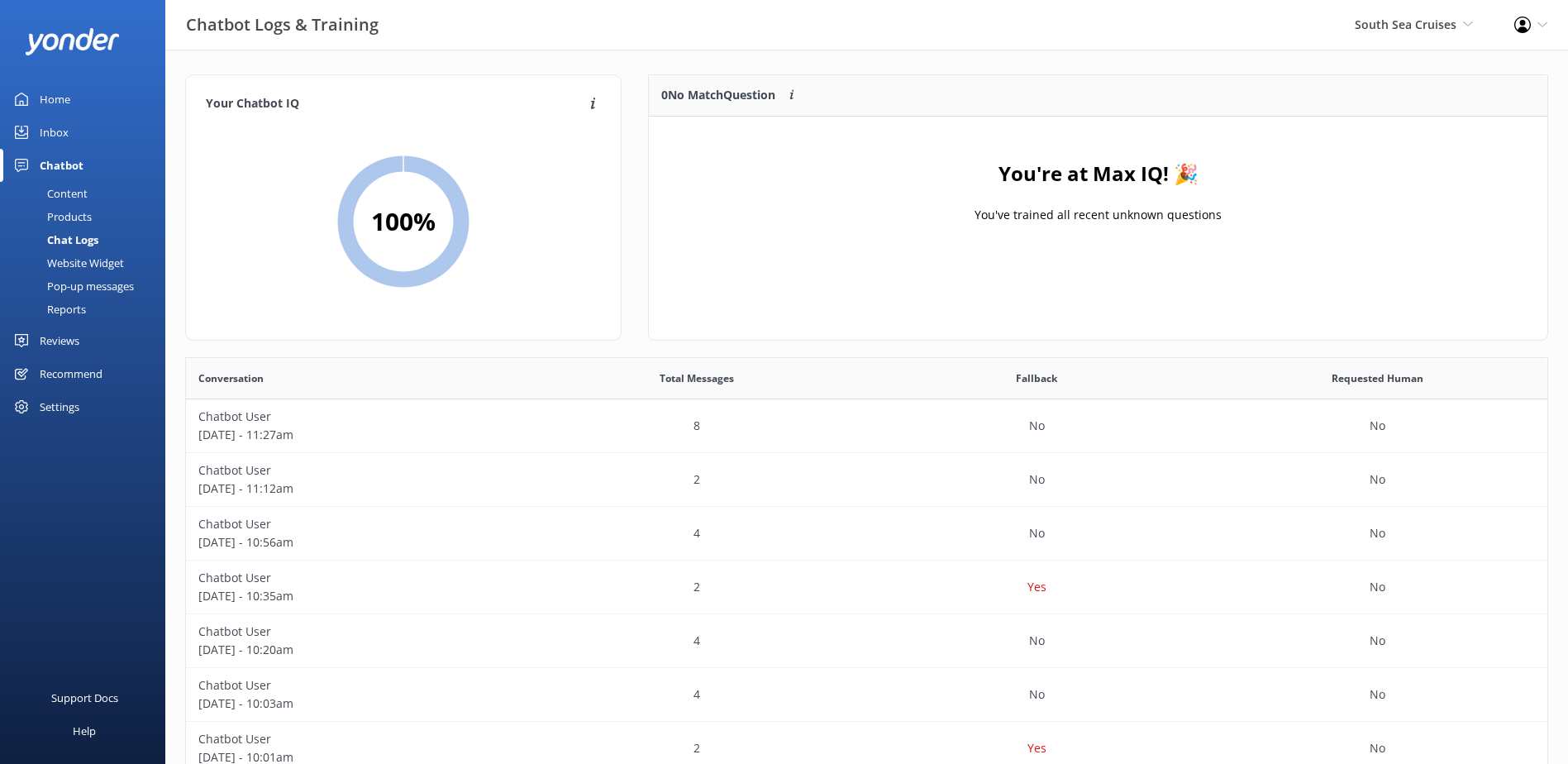
click at [67, 132] on div "Inbox" at bounding box center [54, 132] width 29 height 33
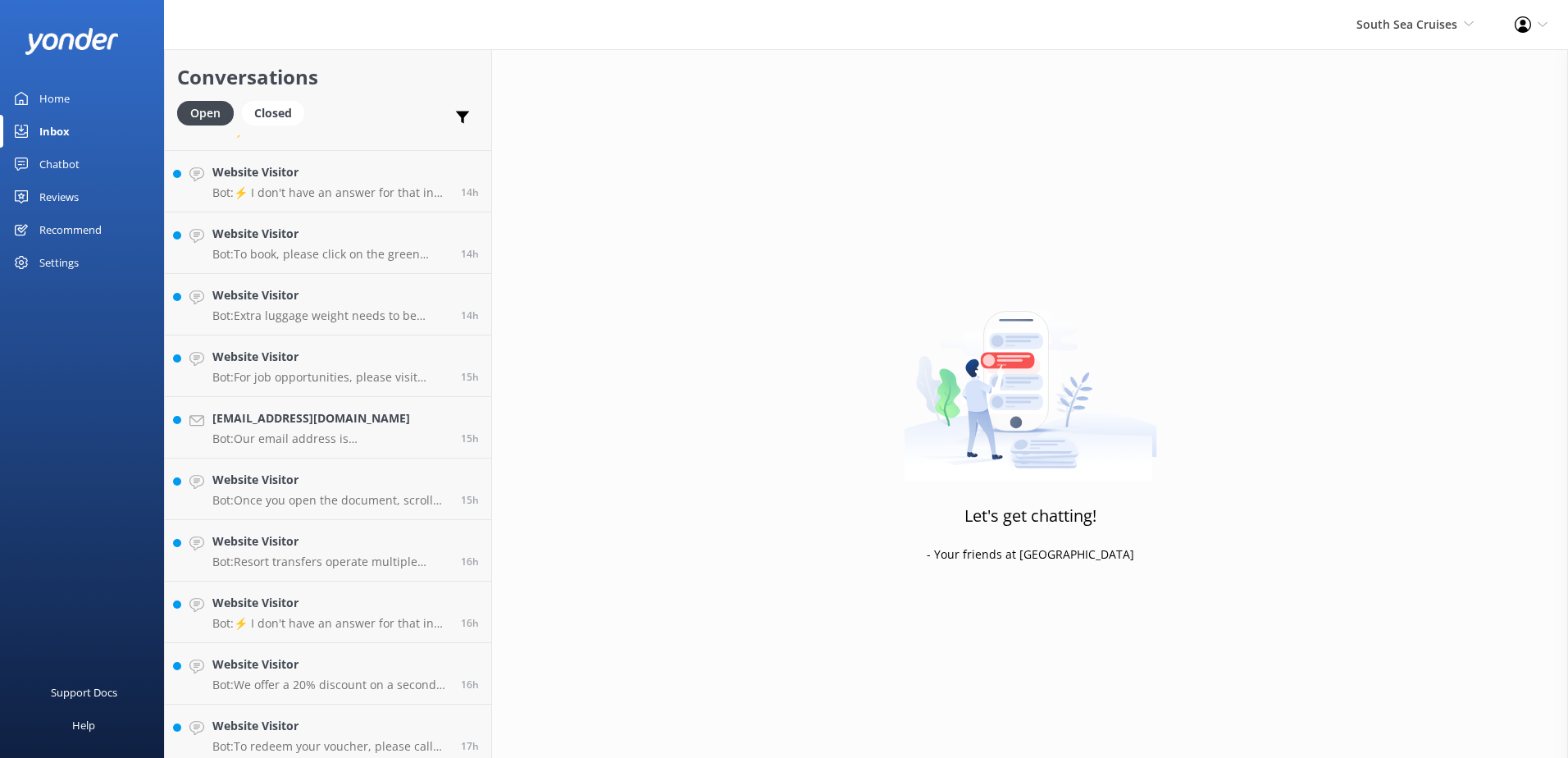
scroll to position [1284, 0]
